Goal: Check status: Check status

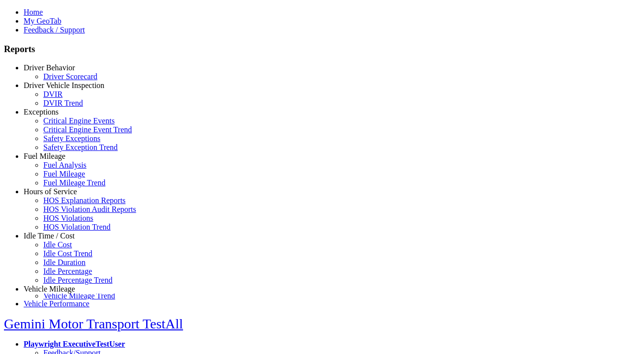
scroll to position [0, 0]
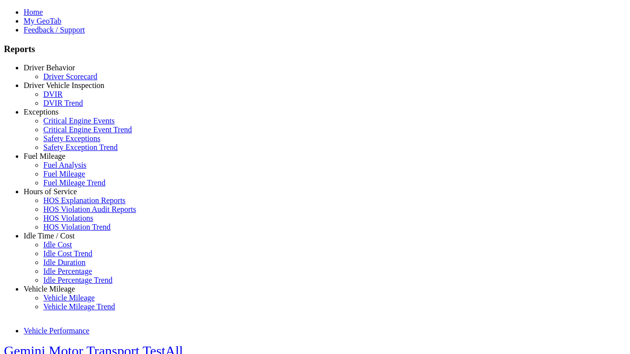
select select "**"
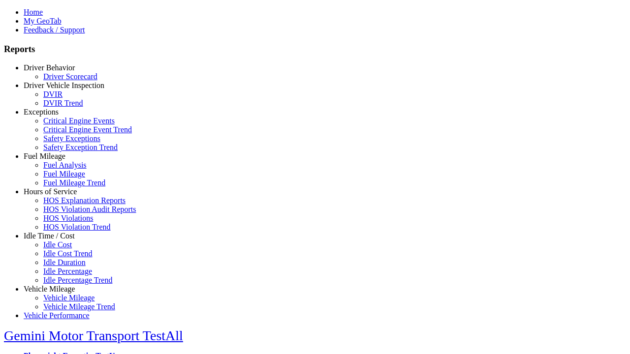
type input "**********"
